Goal: Transaction & Acquisition: Subscribe to service/newsletter

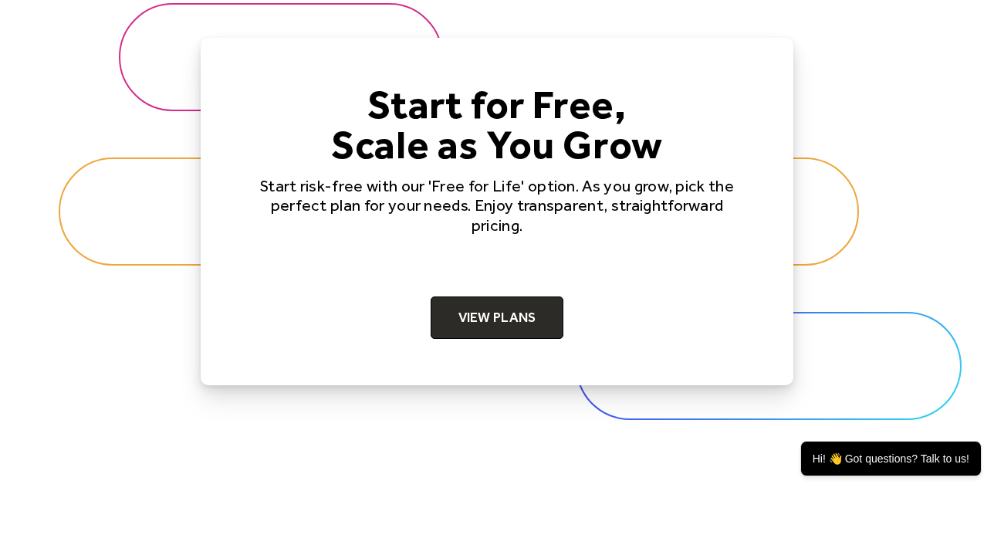
scroll to position [4878, 0]
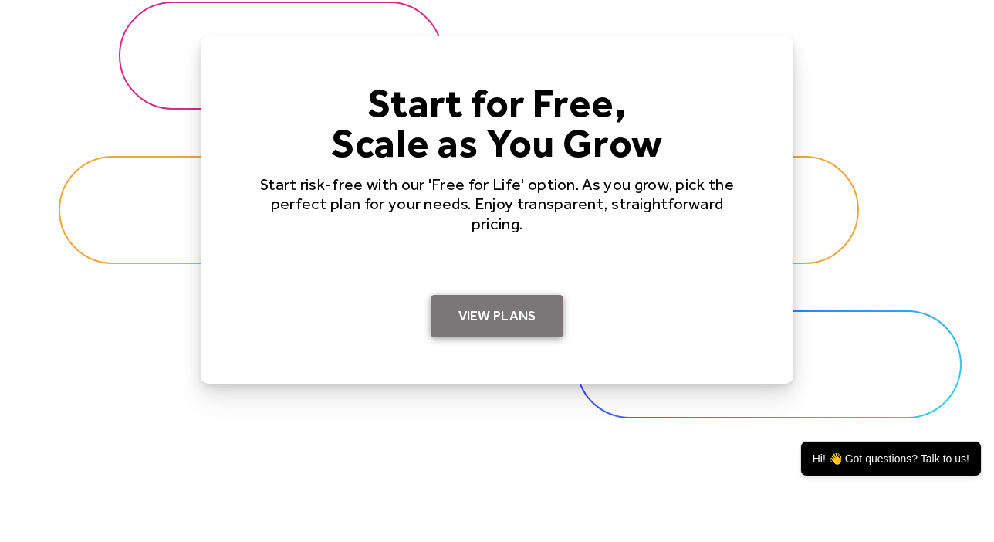
click at [502, 304] on link "View Plans" at bounding box center [498, 316] width 134 height 43
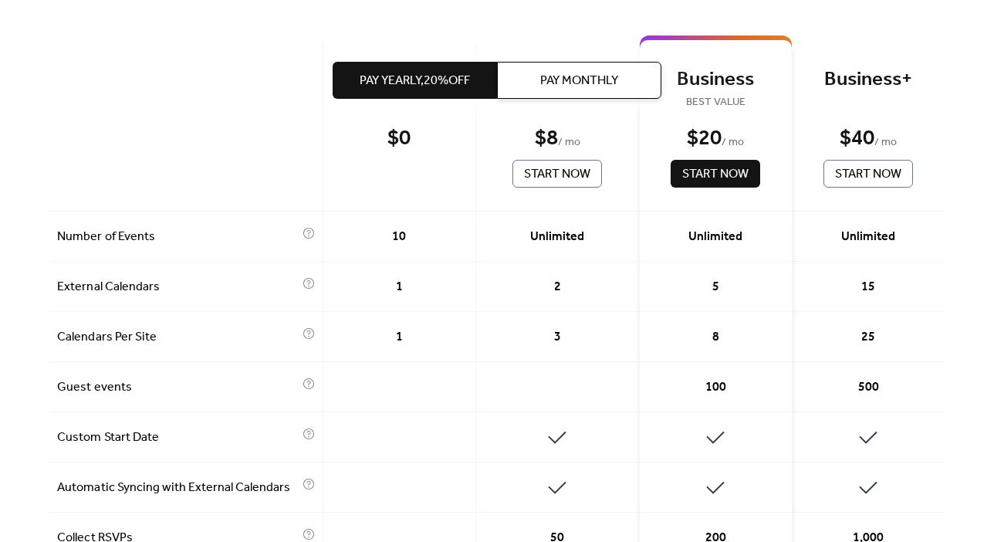
scroll to position [408, 0]
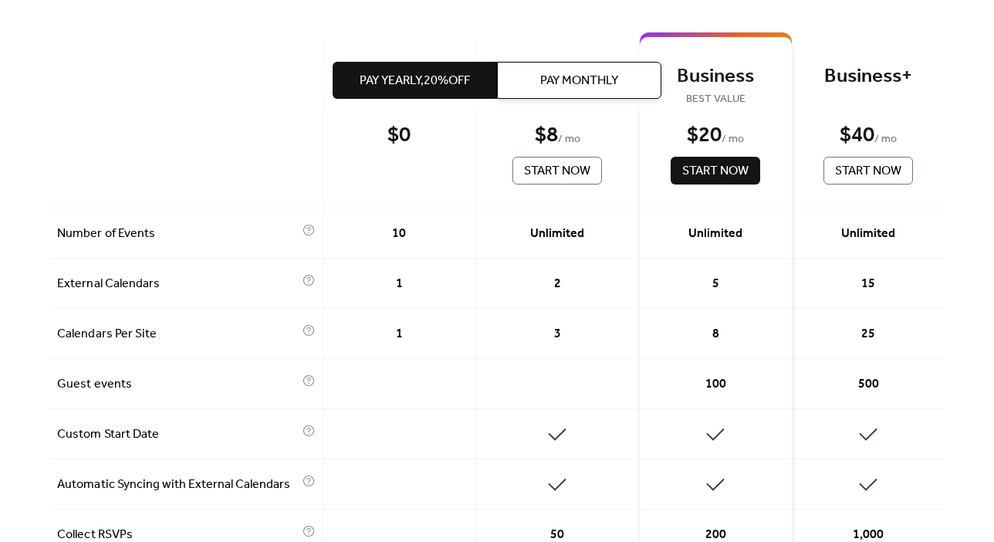
click at [196, 121] on div at bounding box center [186, 124] width 274 height 167
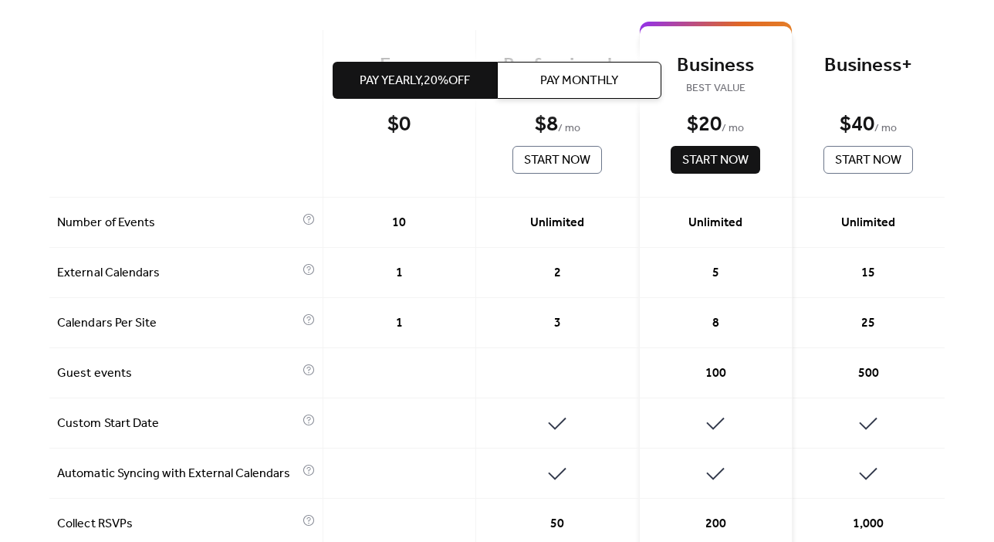
scroll to position [434, 0]
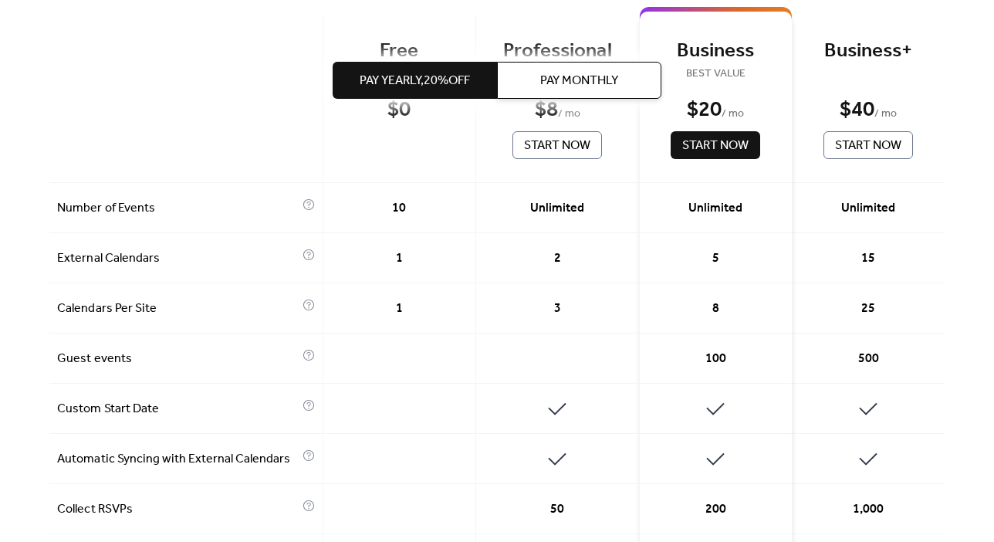
click at [705, 356] on span "100" at bounding box center [715, 359] width 21 height 19
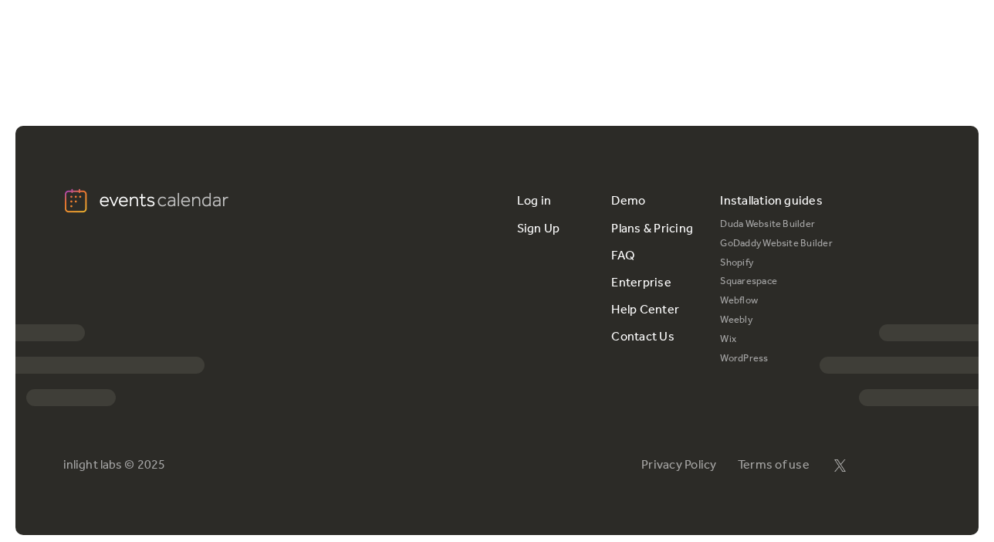
scroll to position [2928, 0]
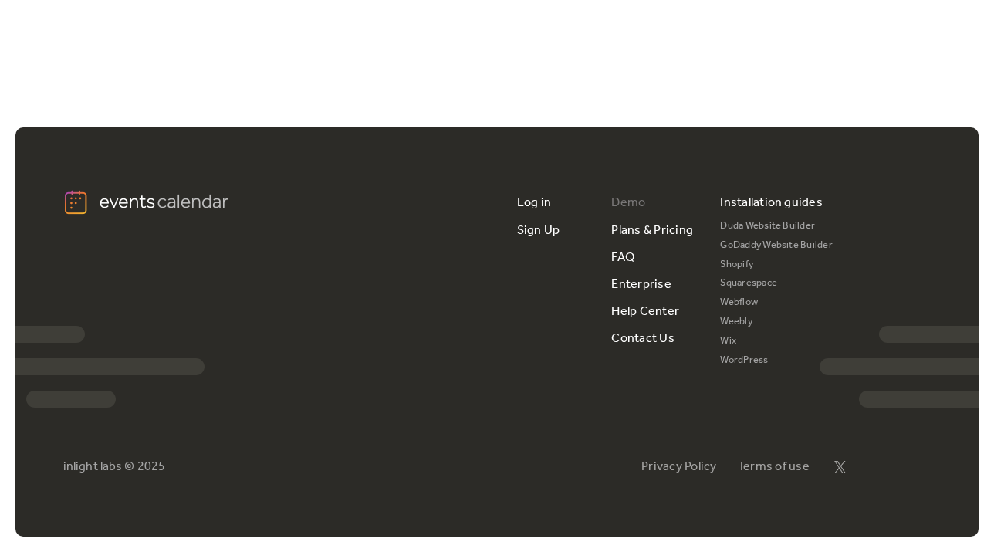
click at [624, 192] on link "Demo" at bounding box center [628, 202] width 34 height 27
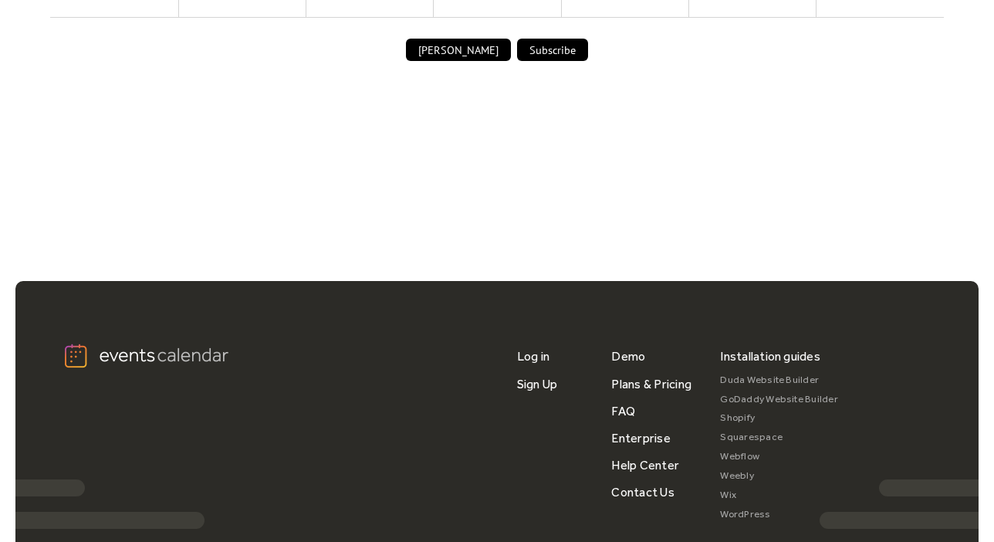
scroll to position [1100, 0]
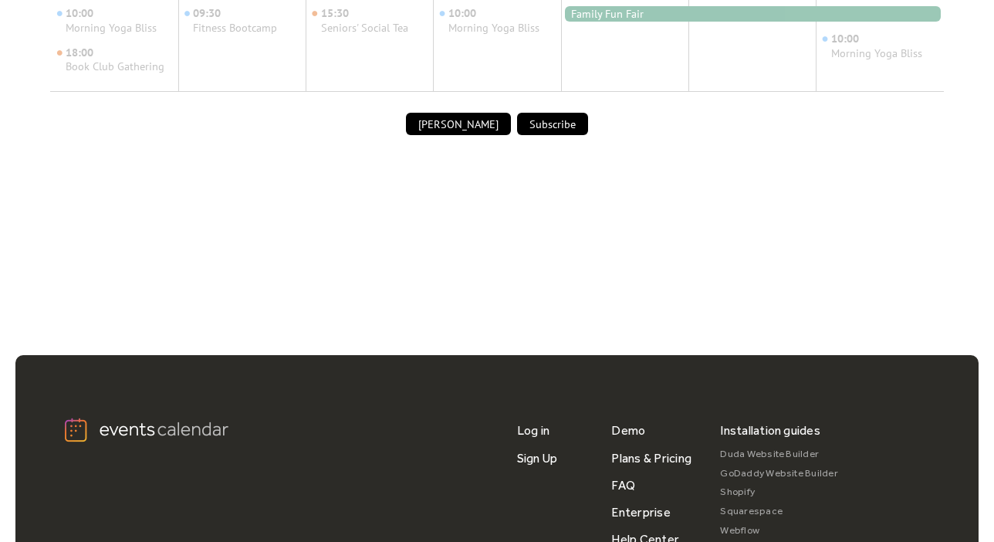
click at [560, 121] on button "Subscribe" at bounding box center [552, 124] width 71 height 23
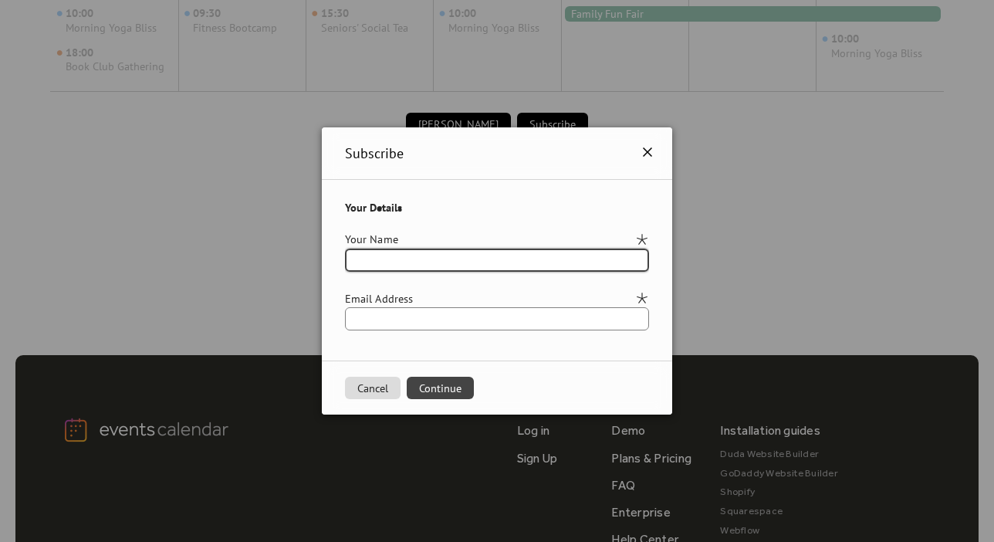
click at [657, 151] on icon at bounding box center [647, 152] width 19 height 19
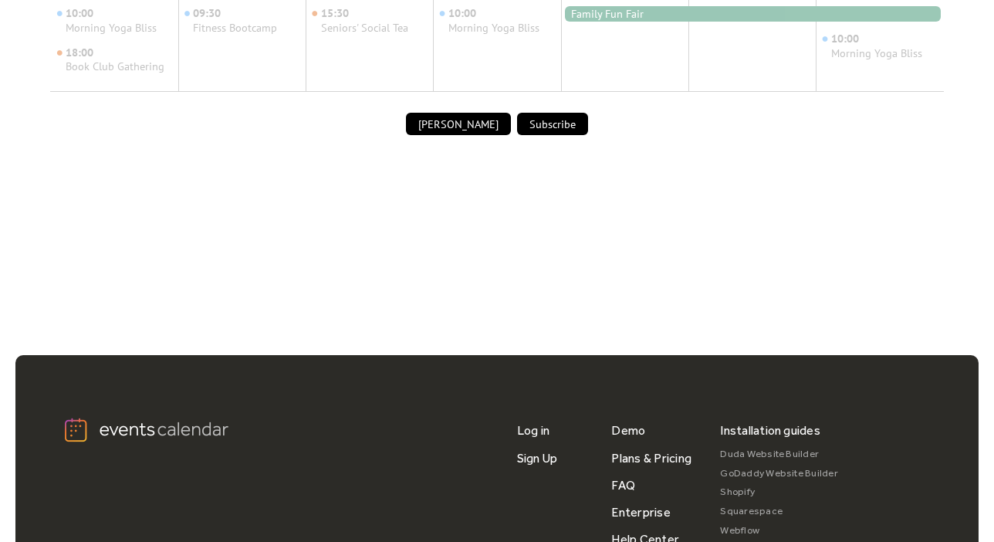
click at [458, 114] on button "Submit Event" at bounding box center [458, 124] width 105 height 23
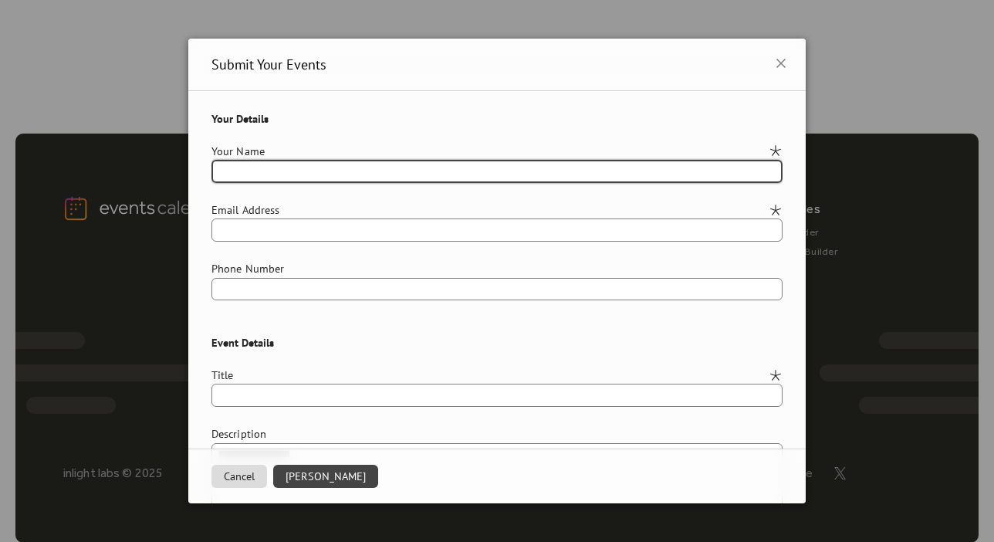
scroll to position [0, 0]
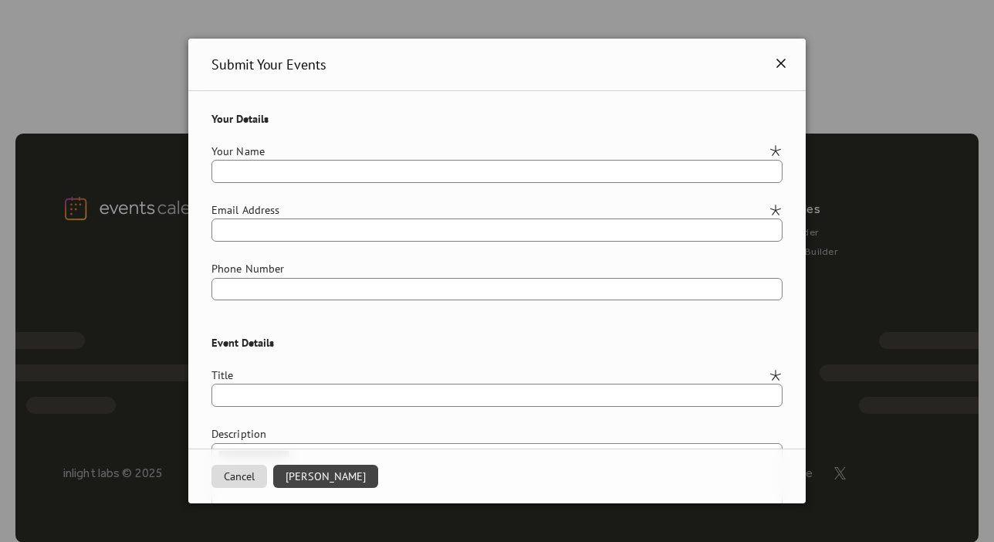
click at [777, 62] on icon at bounding box center [780, 63] width 9 height 9
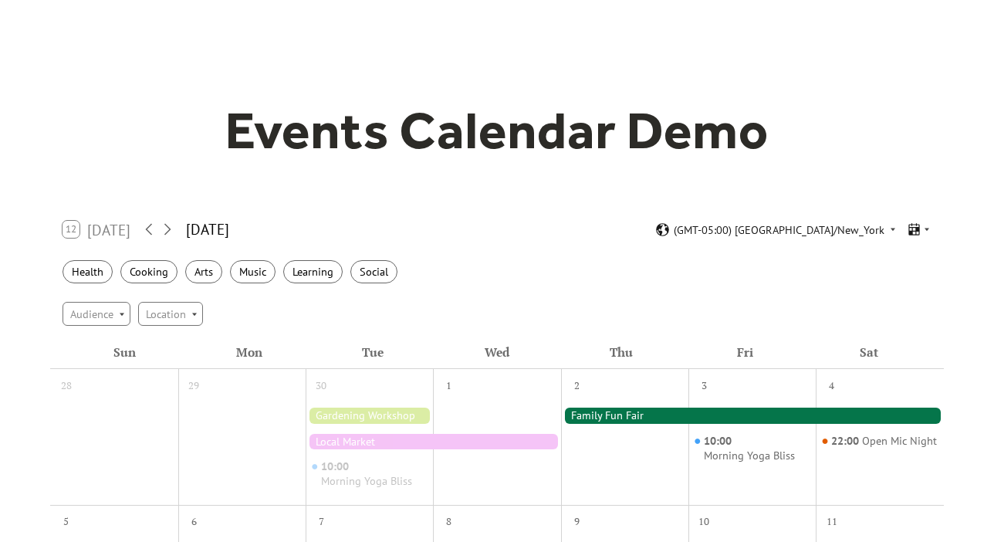
scroll to position [53, 0]
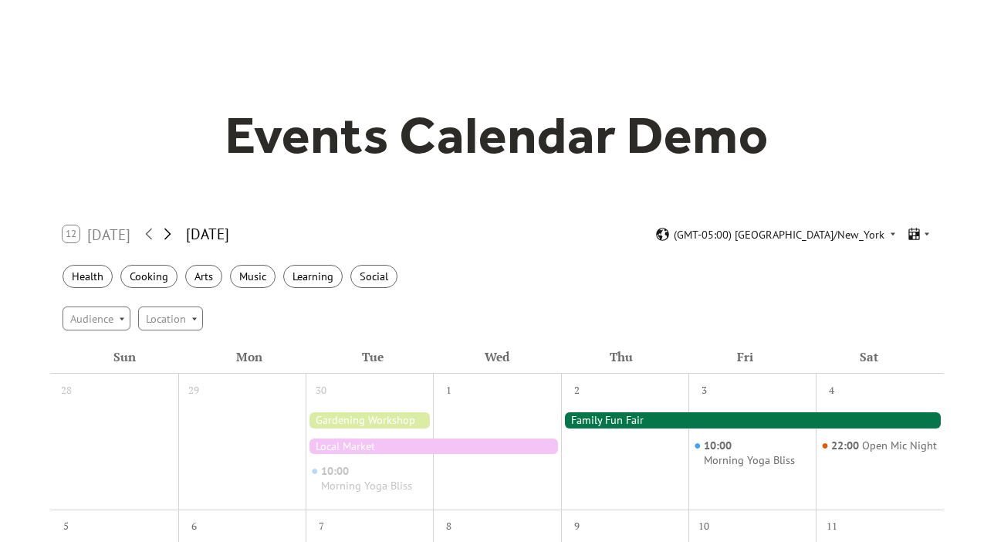
click at [169, 235] on icon at bounding box center [167, 234] width 19 height 19
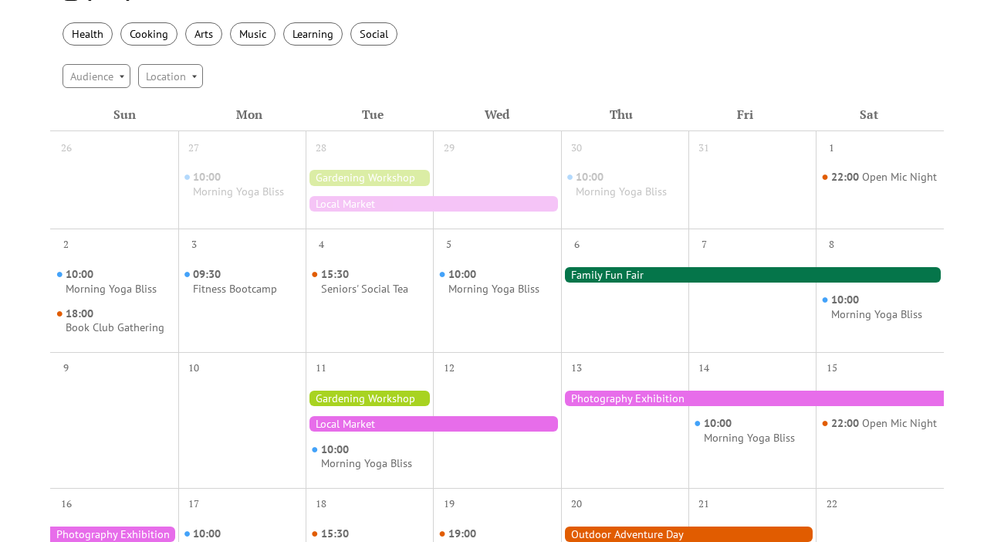
scroll to position [310, 0]
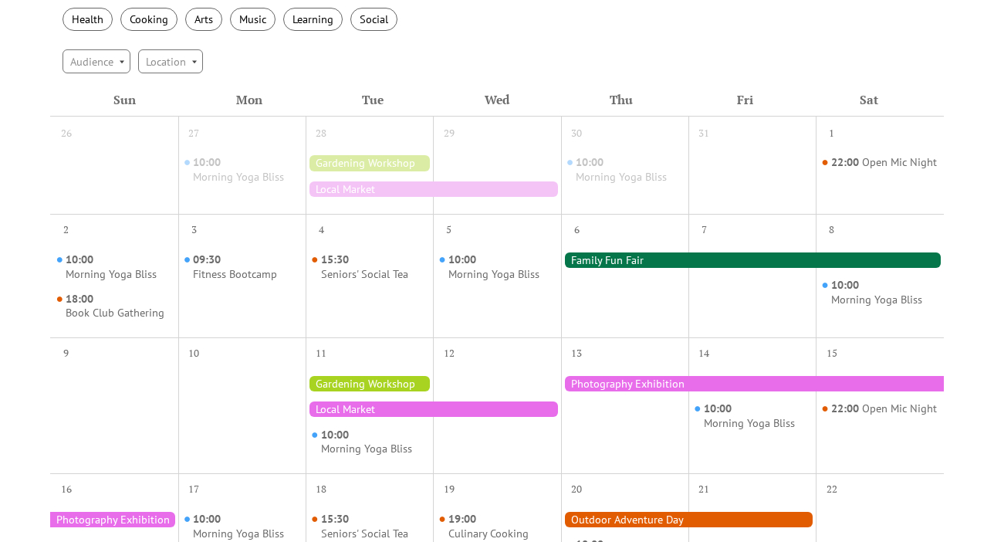
click at [438, 407] on div at bounding box center [433, 408] width 255 height 15
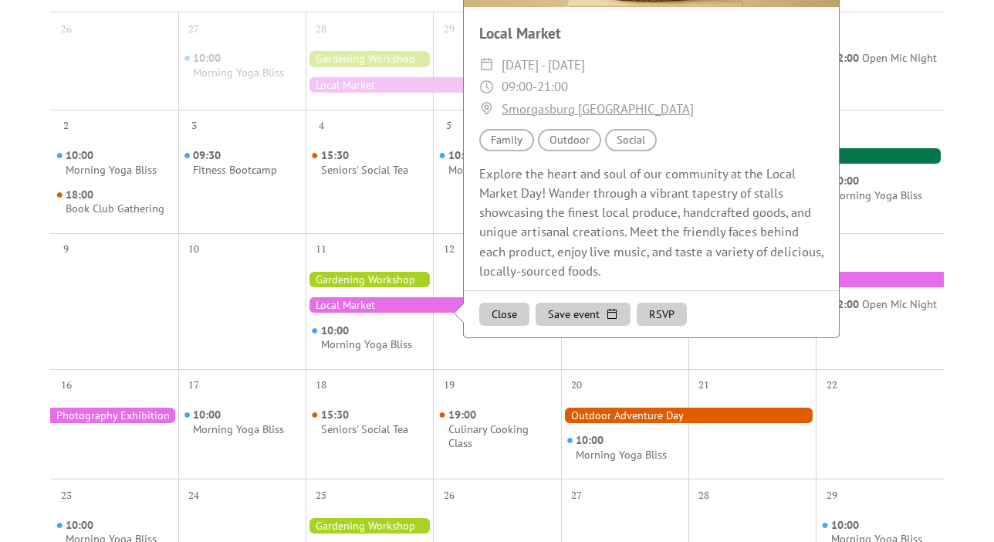
scroll to position [415, 0]
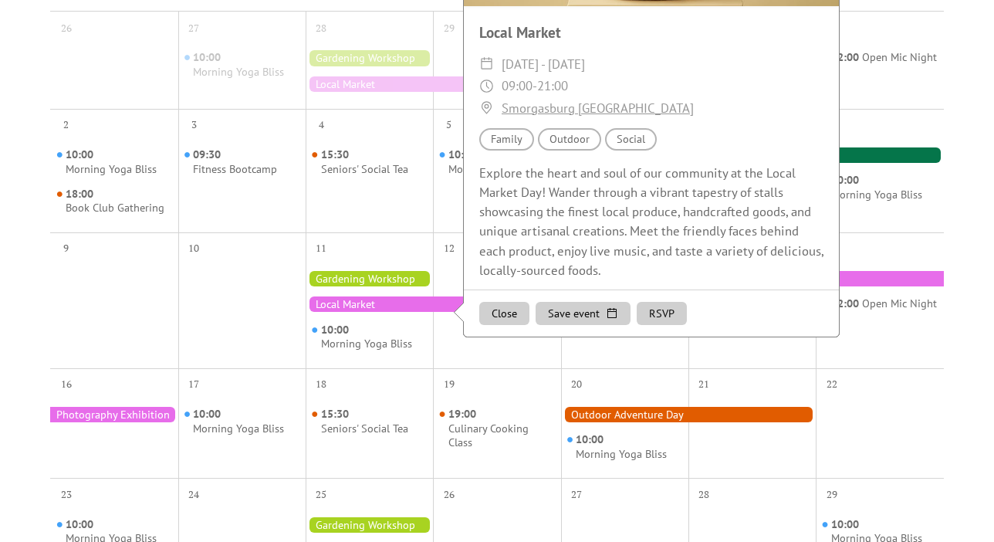
click at [488, 306] on button "Close" at bounding box center [504, 313] width 50 height 23
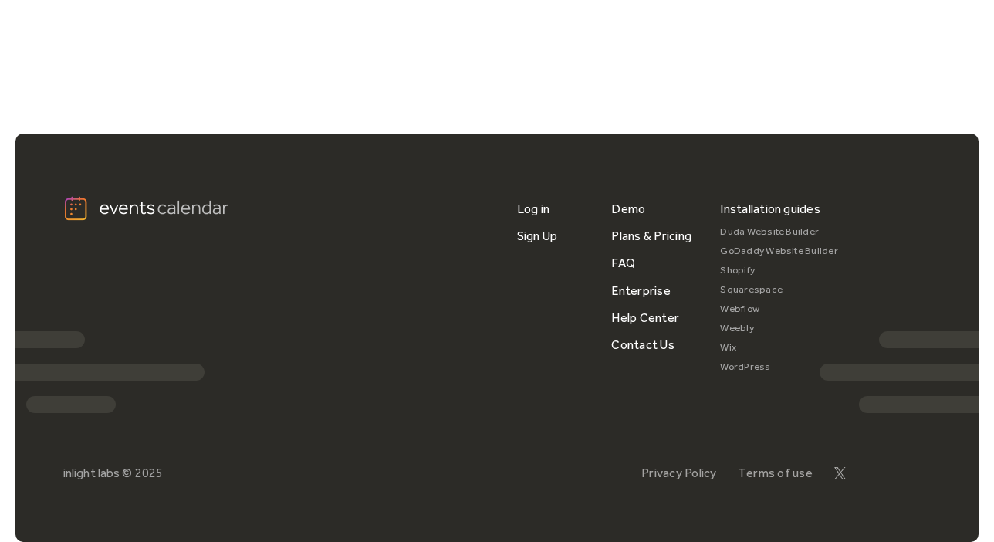
scroll to position [1283, 0]
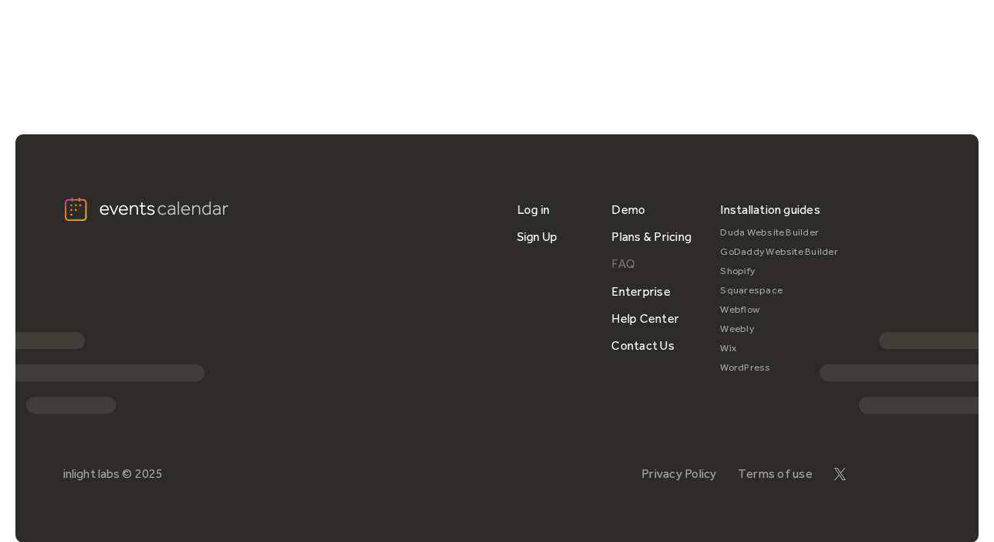
click at [617, 255] on link "FAQ" at bounding box center [623, 263] width 24 height 27
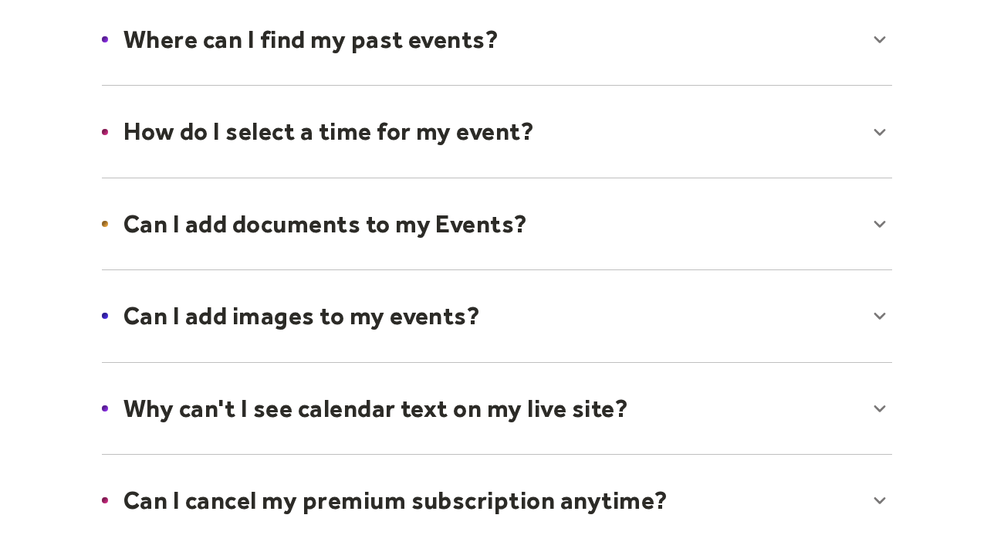
scroll to position [556, 0]
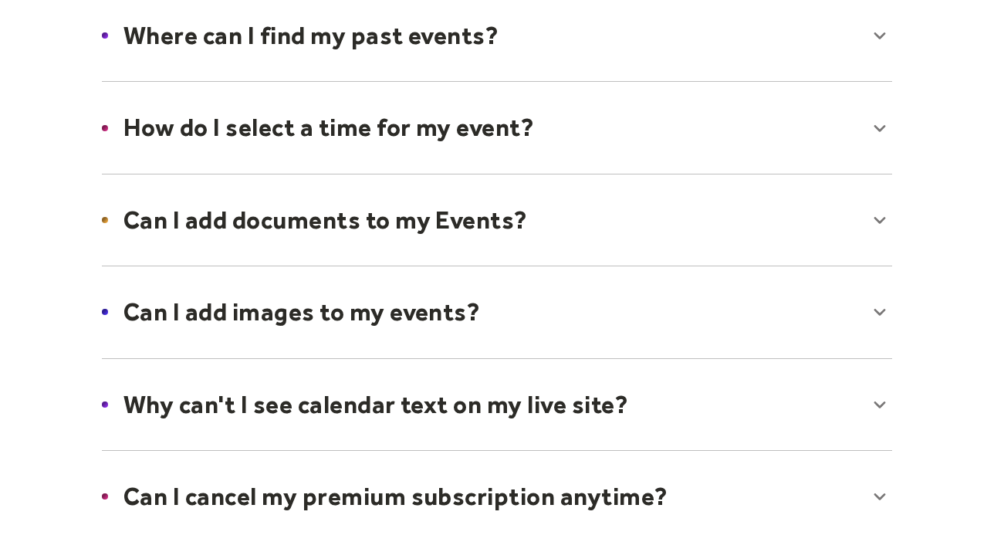
click at [387, 217] on div at bounding box center [496, 220] width 821 height 94
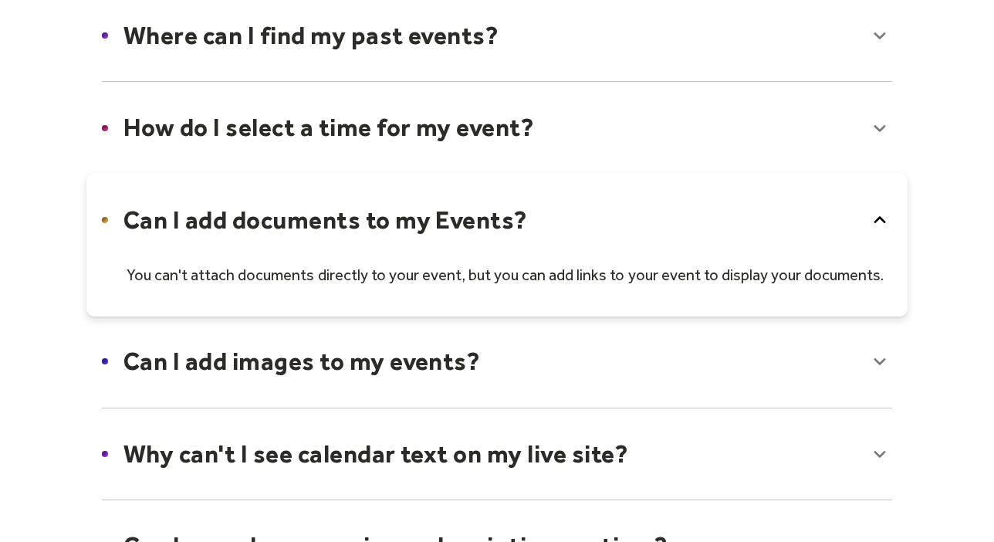
click at [360, 363] on div at bounding box center [496, 361] width 821 height 94
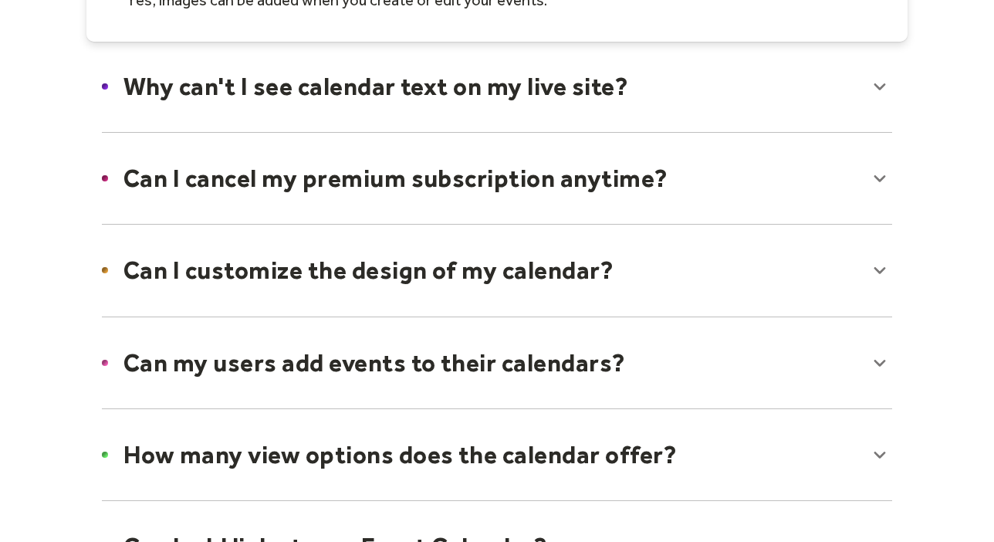
scroll to position [984, 0]
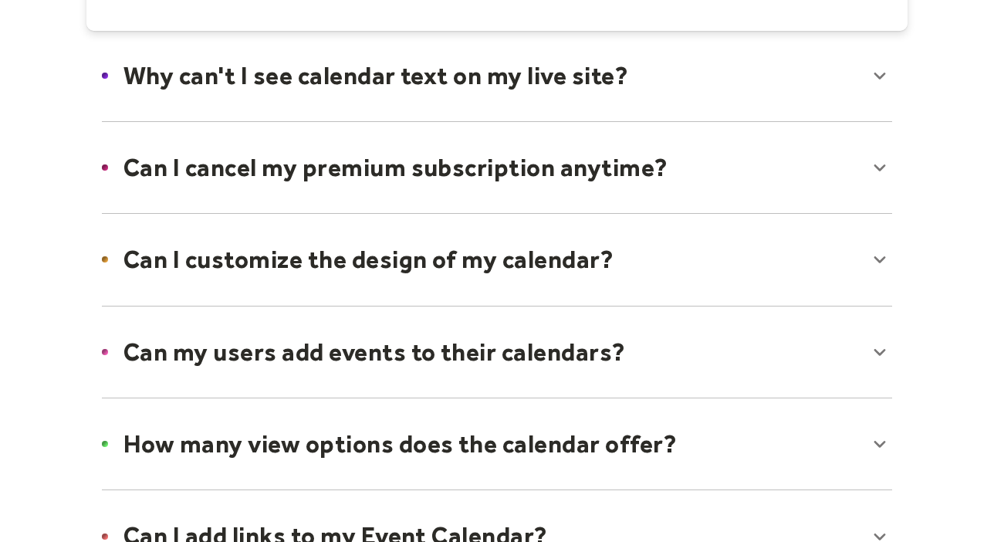
click at [421, 78] on div at bounding box center [496, 76] width 821 height 94
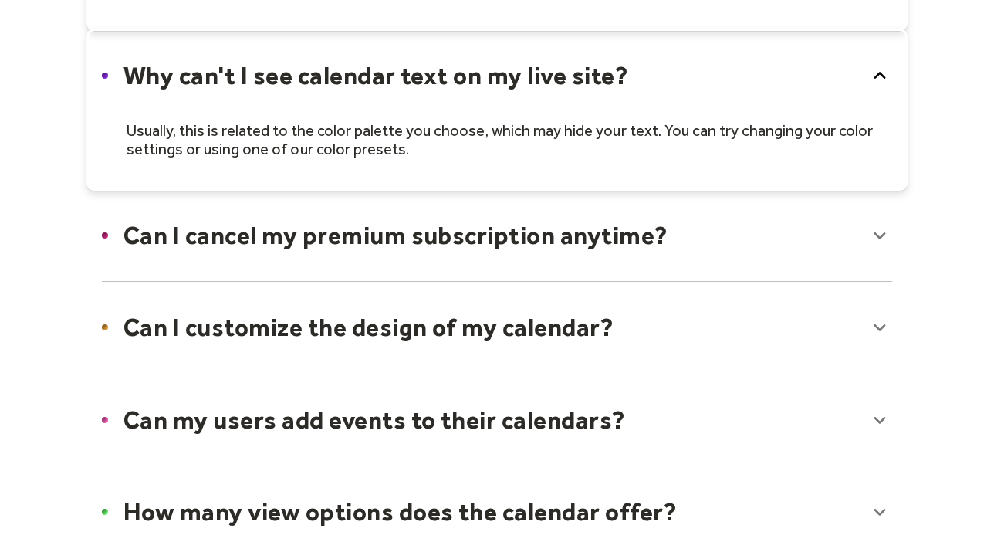
click at [333, 414] on div at bounding box center [496, 420] width 821 height 94
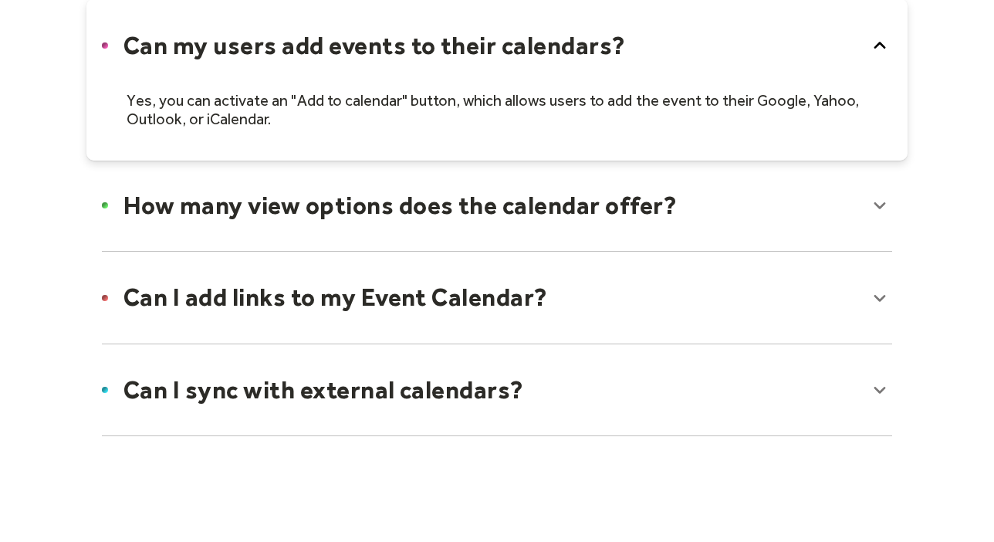
scroll to position [1377, 0]
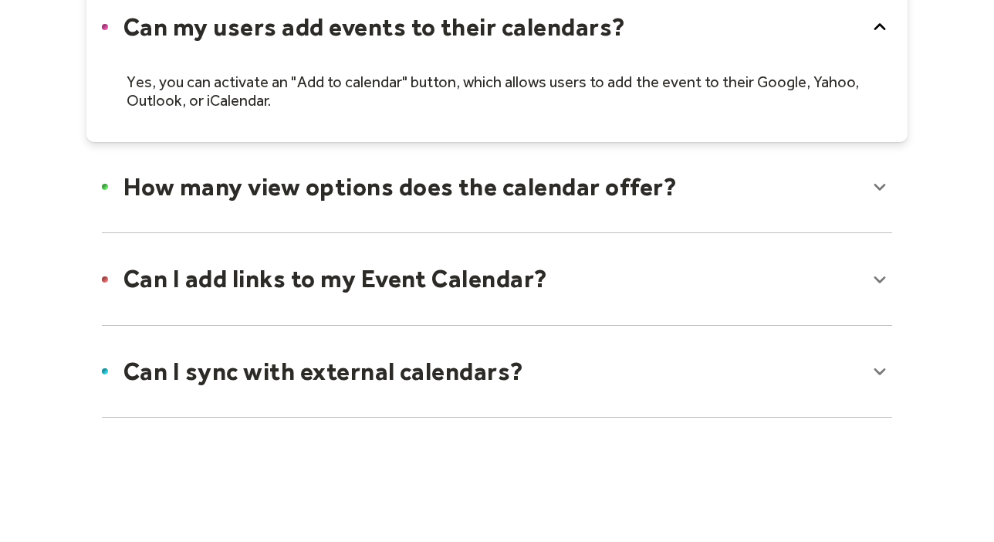
click at [329, 183] on div at bounding box center [496, 187] width 821 height 94
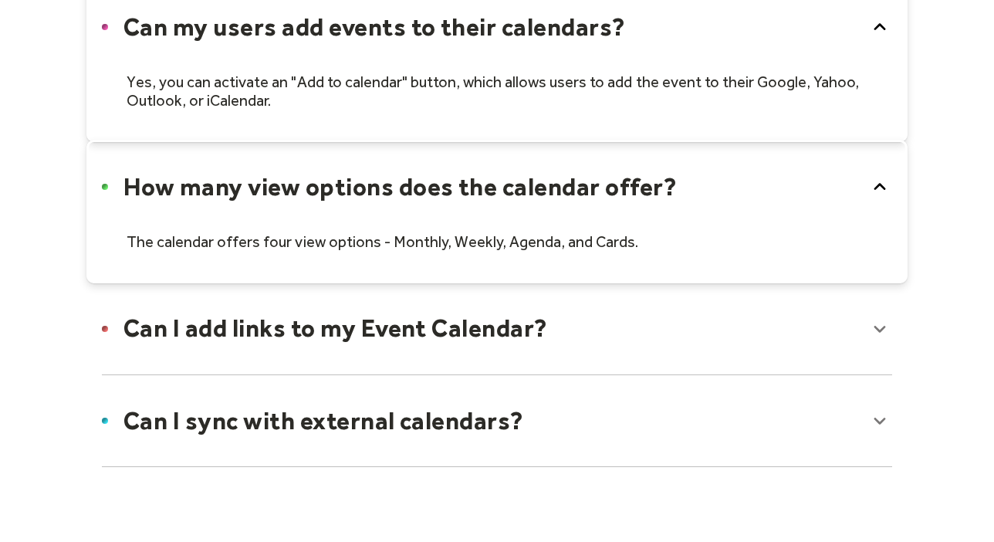
click at [242, 327] on div at bounding box center [496, 328] width 821 height 94
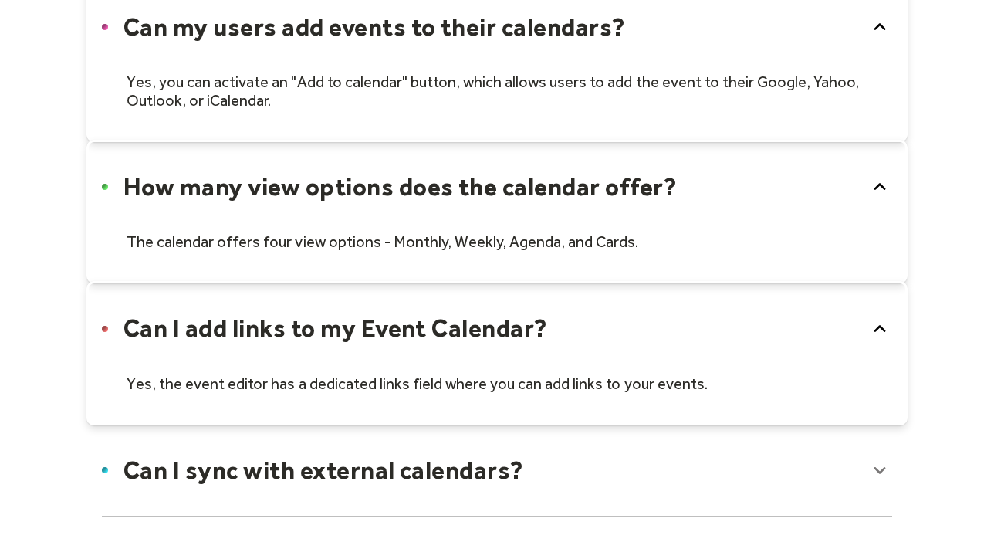
click at [272, 372] on div at bounding box center [496, 353] width 821 height 144
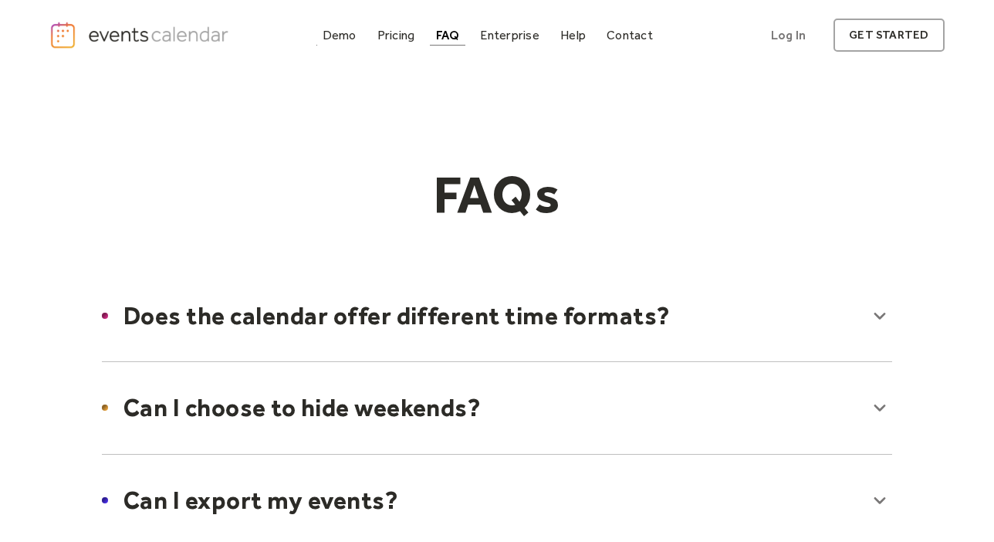
scroll to position [0, 0]
click at [396, 27] on link "Pricing" at bounding box center [396, 35] width 50 height 21
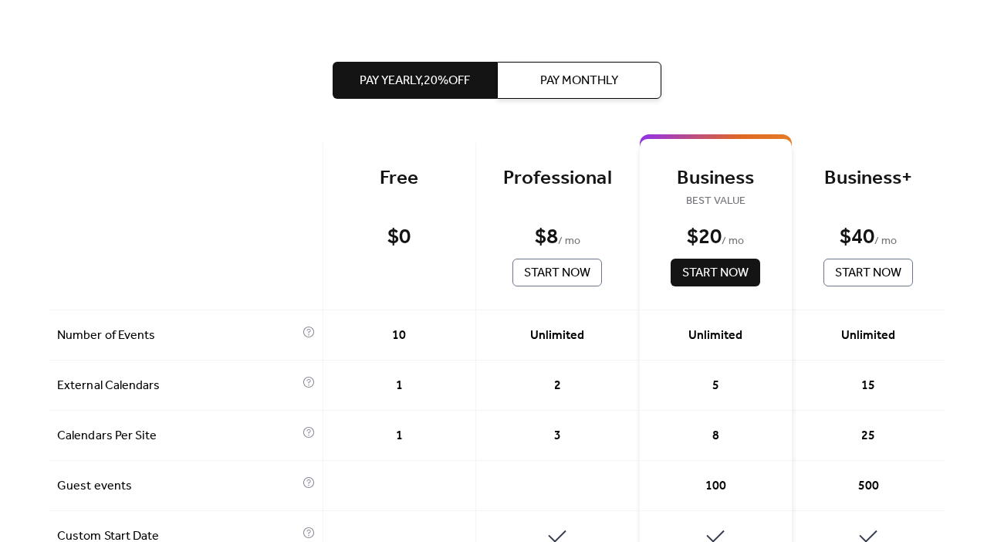
scroll to position [336, 0]
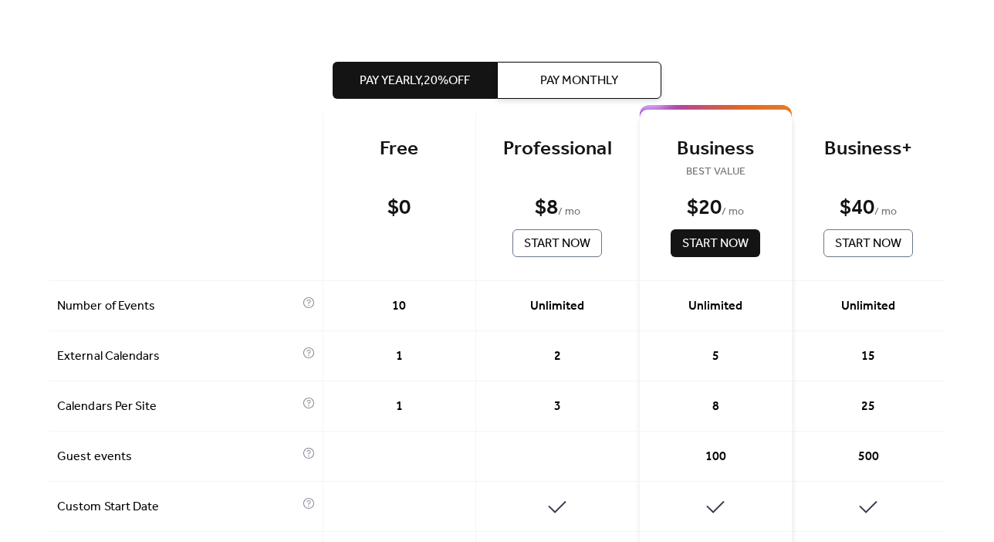
click at [606, 78] on span "Pay Monthly" at bounding box center [579, 81] width 78 height 19
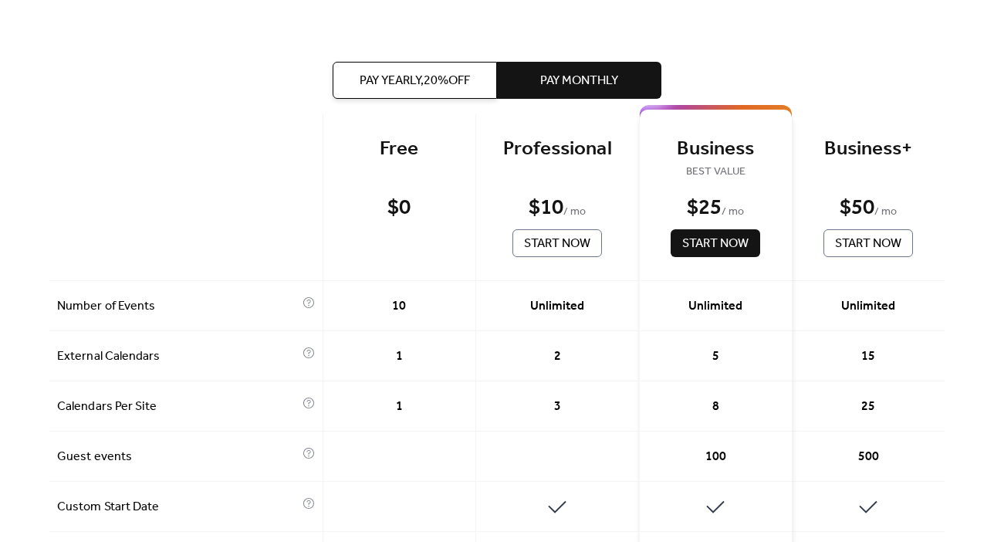
click at [443, 72] on span "Pay Yearly, 20% off" at bounding box center [415, 81] width 110 height 19
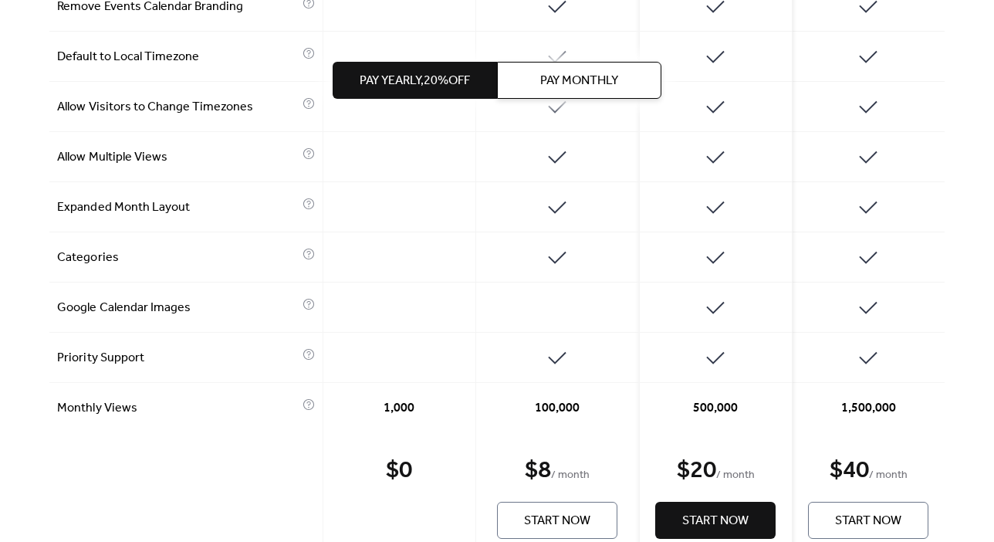
scroll to position [962, 0]
